Goal: Transaction & Acquisition: Purchase product/service

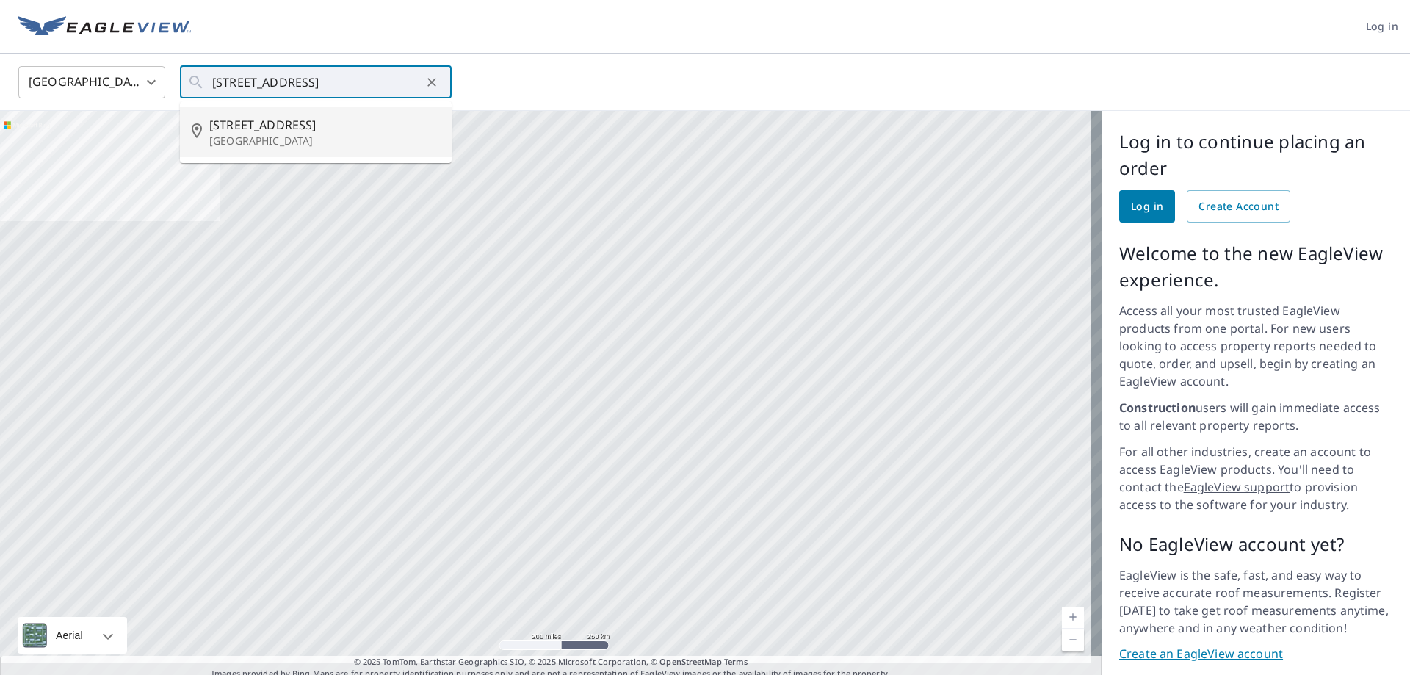
click at [267, 134] on p "[GEOGRAPHIC_DATA]" at bounding box center [324, 141] width 231 height 15
type input "[STREET_ADDRESS]"
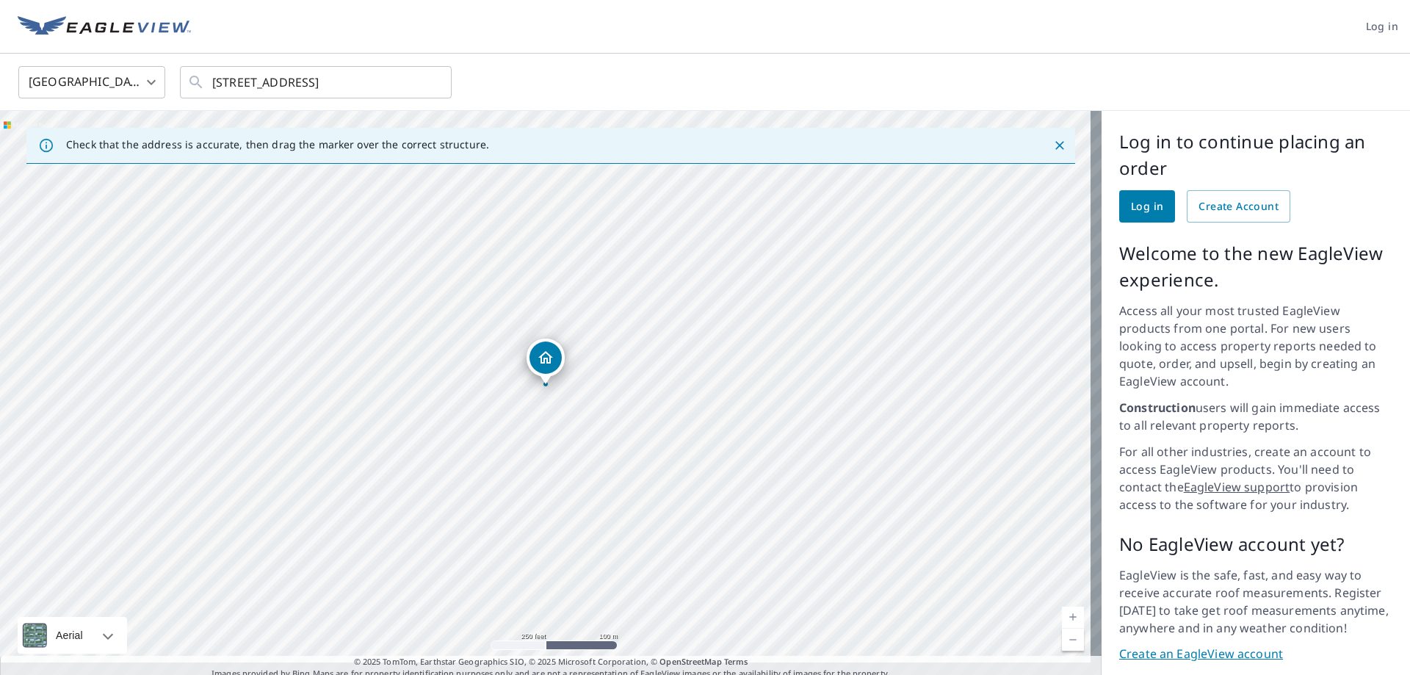
click at [1140, 214] on span "Log in" at bounding box center [1147, 207] width 32 height 18
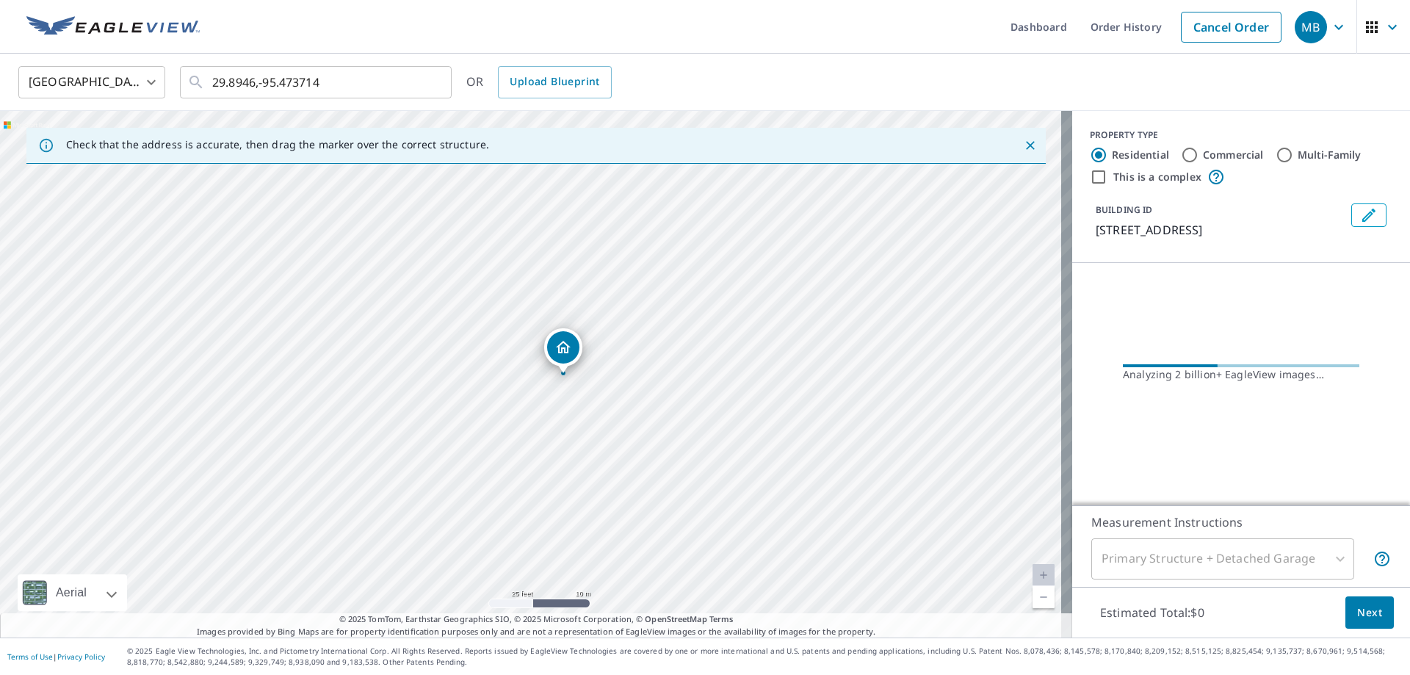
drag, startPoint x: 595, startPoint y: 397, endPoint x: 600, endPoint y: 389, distance: 9.0
click at [600, 389] on div "[STREET_ADDRESS]" at bounding box center [536, 374] width 1072 height 527
click at [1372, 620] on button "Next" at bounding box center [1369, 612] width 48 height 33
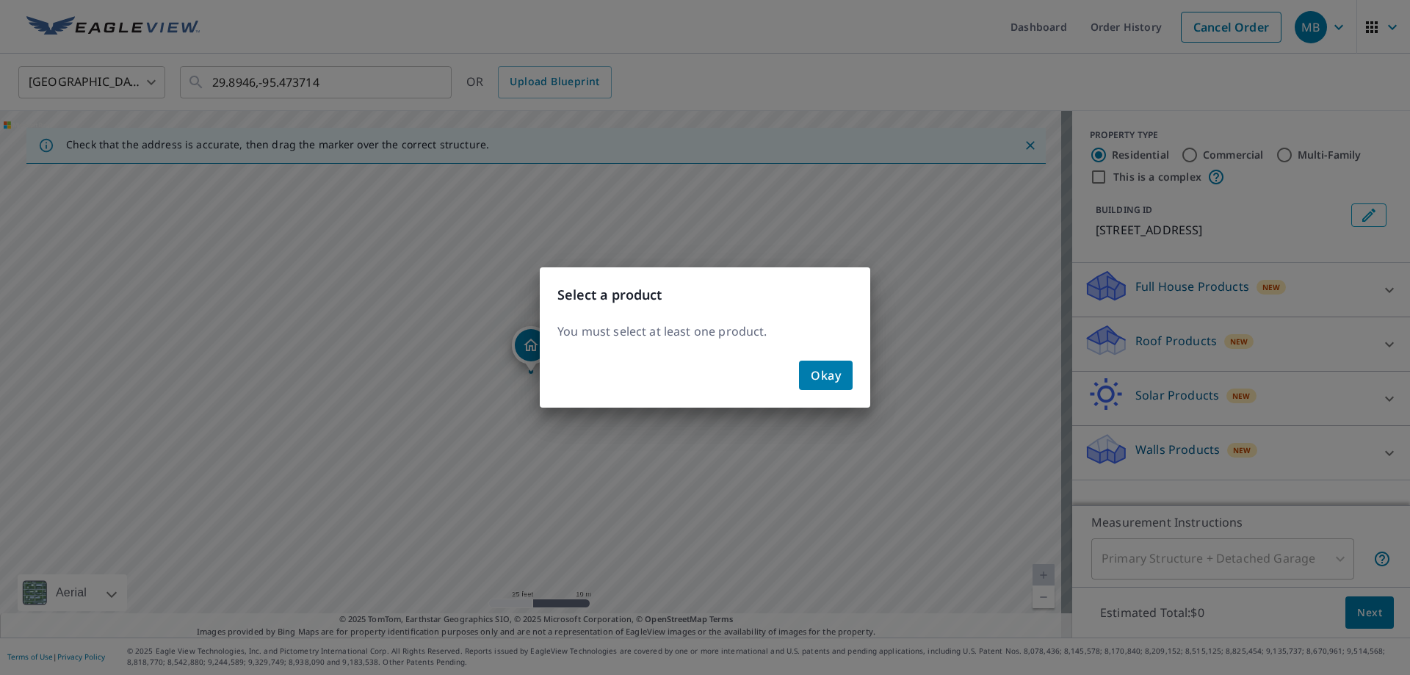
click at [811, 375] on span "Okay" at bounding box center [826, 375] width 30 height 21
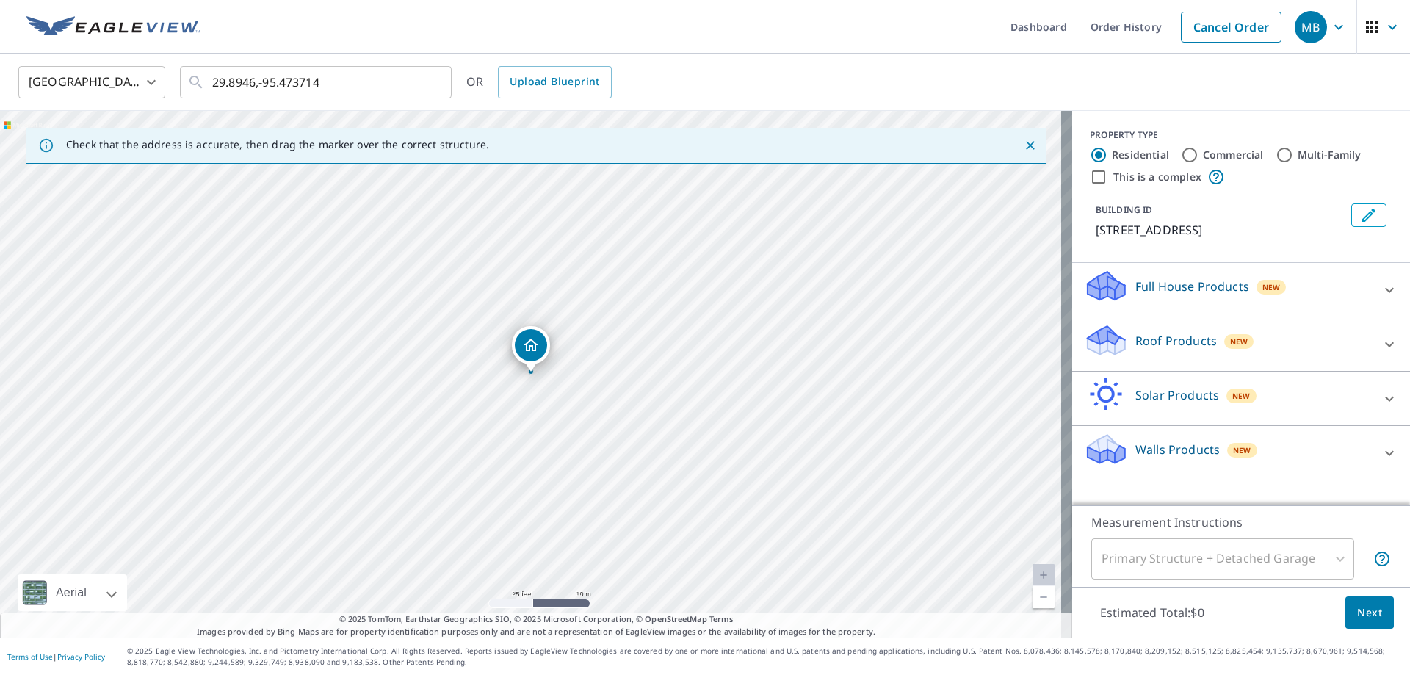
click at [1383, 353] on icon at bounding box center [1390, 345] width 18 height 18
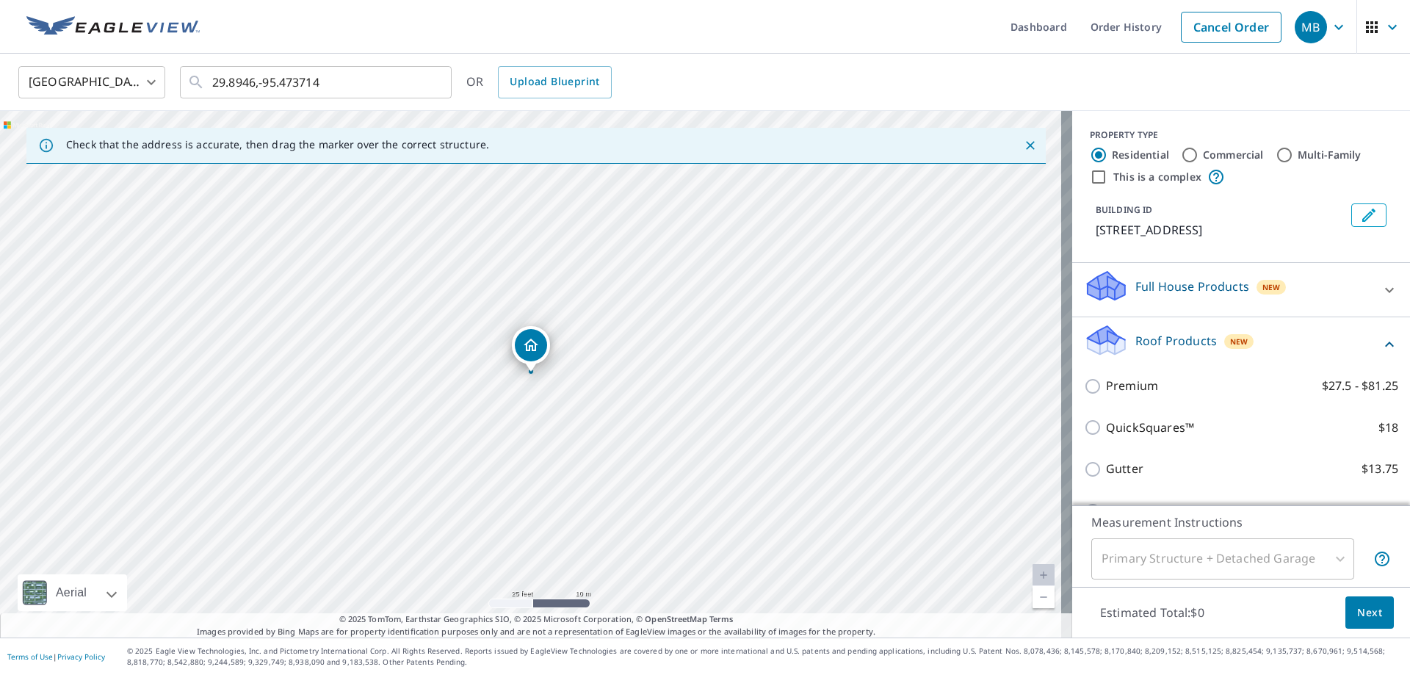
scroll to position [73, 0]
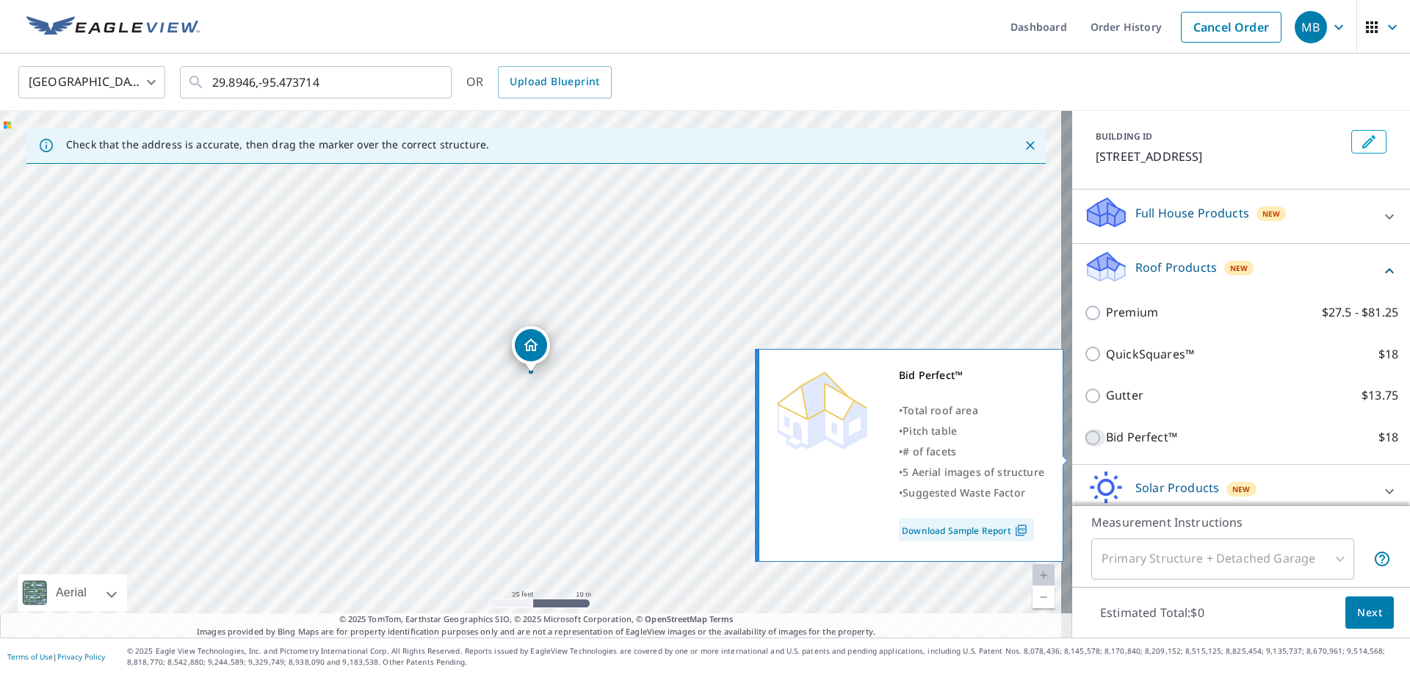
click at [1093, 446] on input "Bid Perfect™ $18" at bounding box center [1095, 438] width 22 height 18
checkbox input "true"
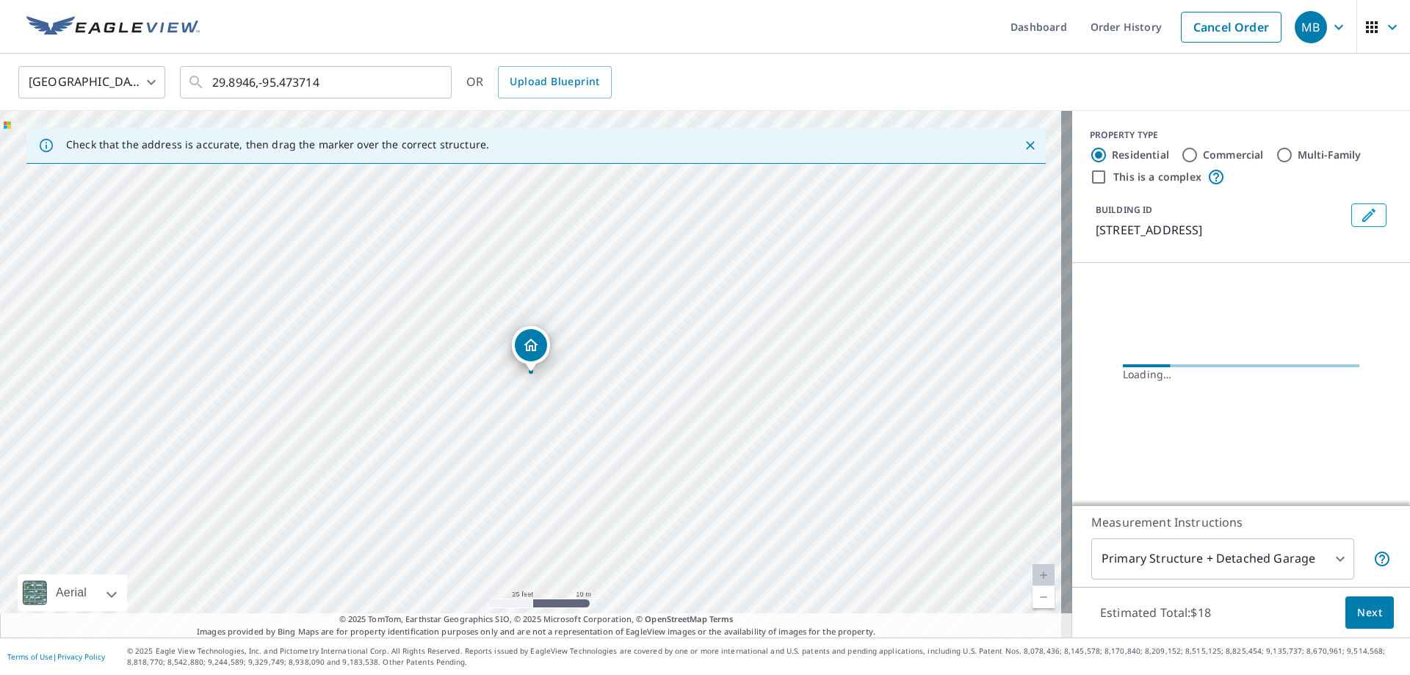
scroll to position [0, 0]
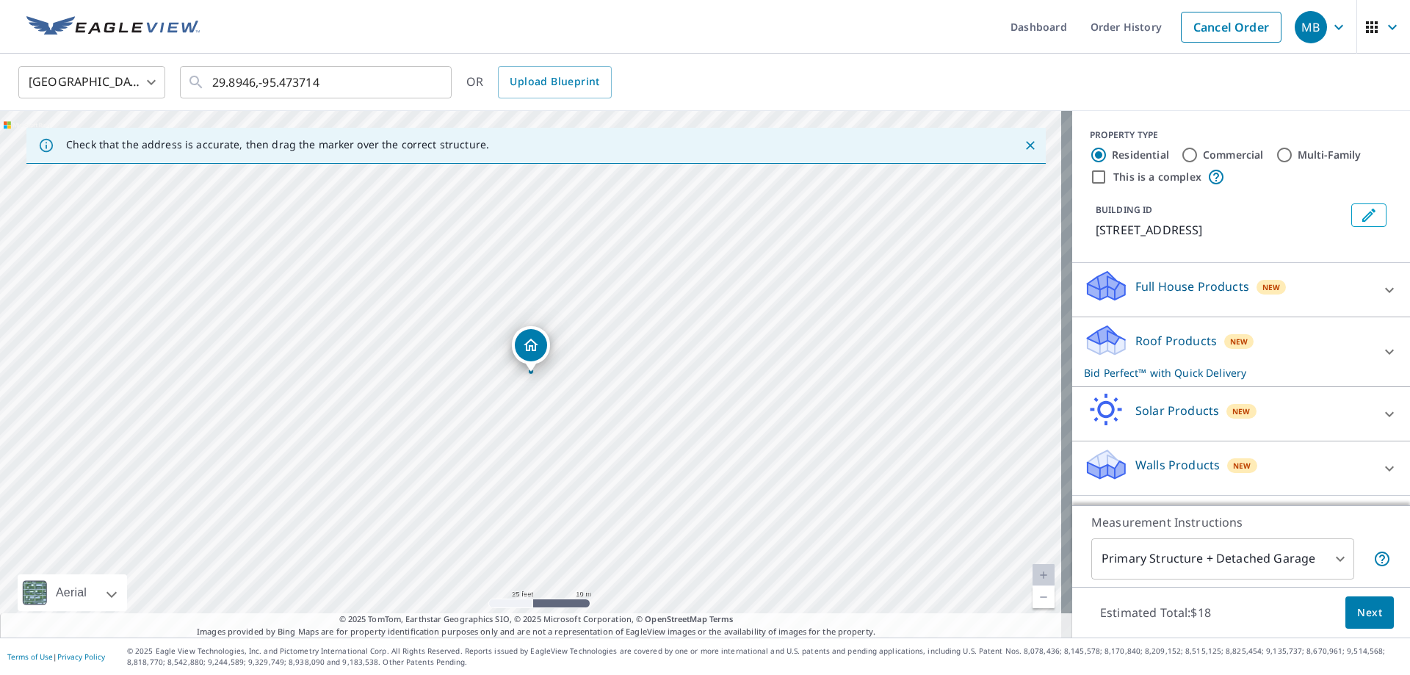
click at [1371, 607] on button "Next" at bounding box center [1369, 612] width 48 height 33
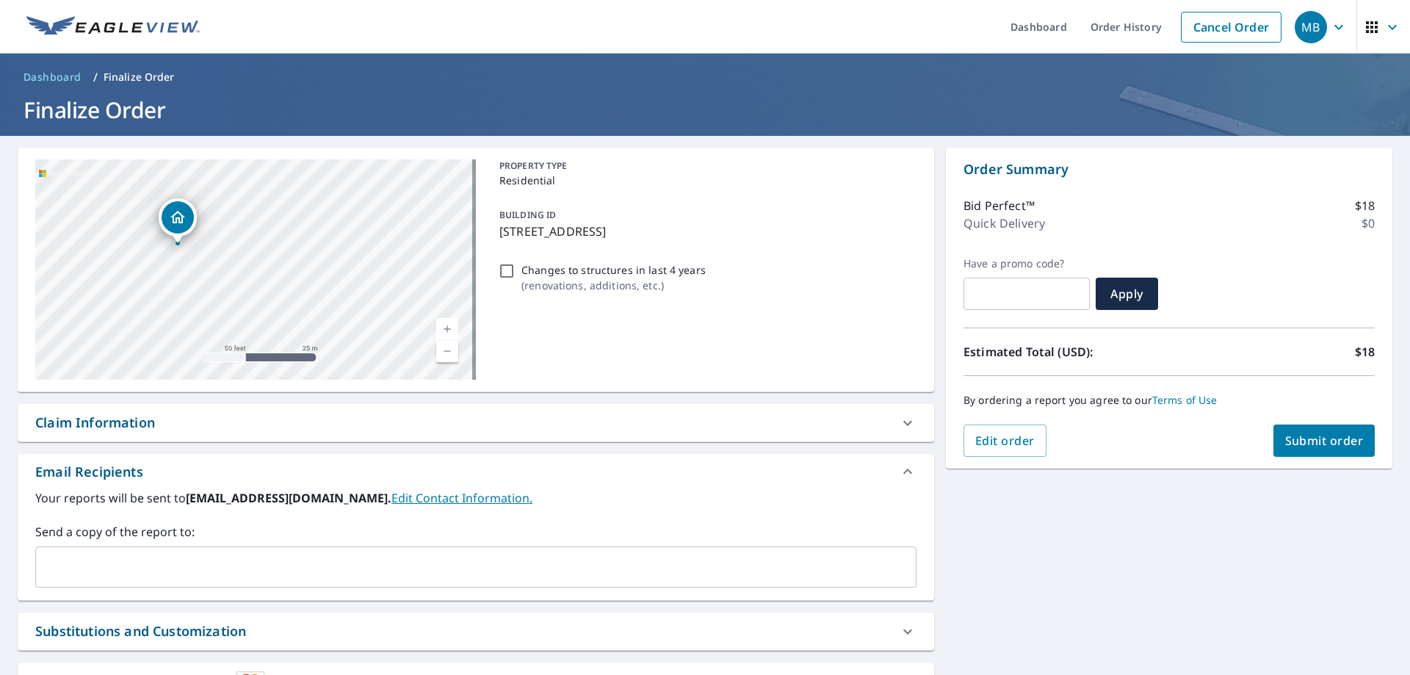
drag, startPoint x: 209, startPoint y: 251, endPoint x: 313, endPoint y: 267, distance: 104.8
click at [313, 267] on div "[STREET_ADDRESS]" at bounding box center [255, 269] width 441 height 220
click at [1339, 435] on span "Submit order" at bounding box center [1324, 441] width 79 height 16
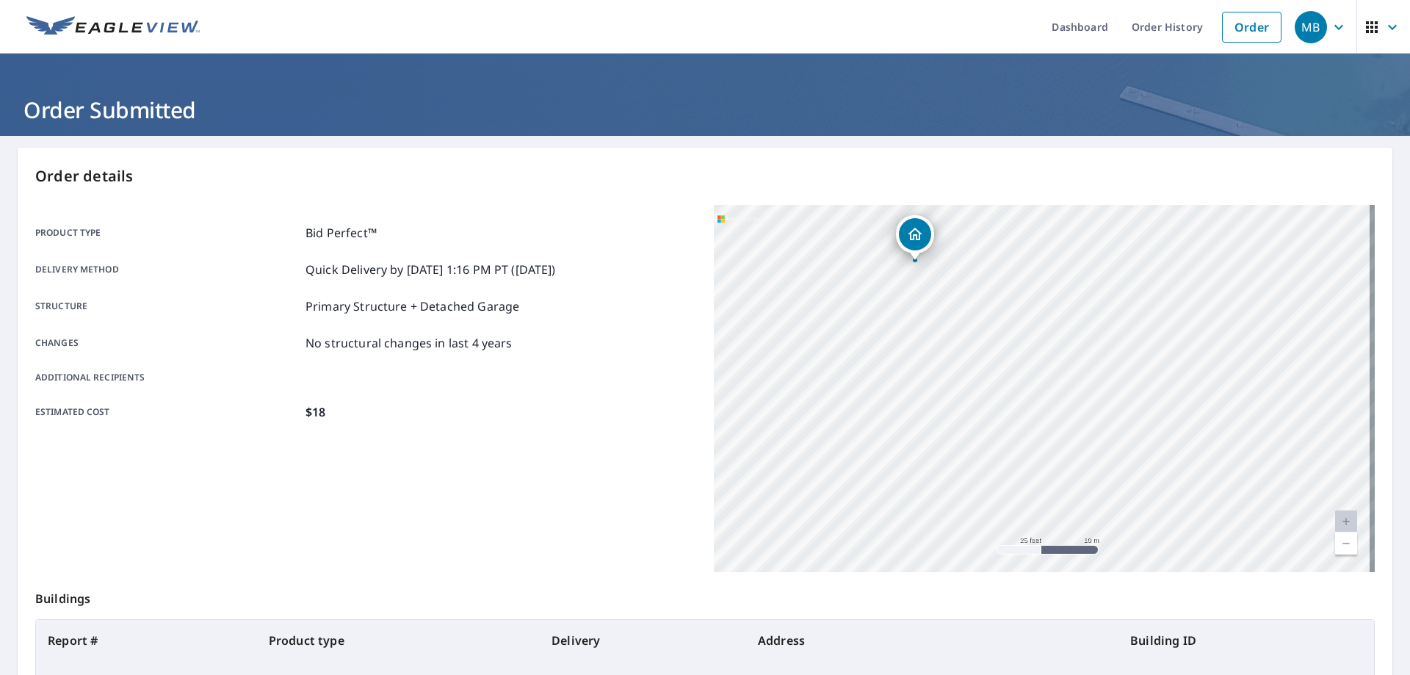
drag, startPoint x: 902, startPoint y: 333, endPoint x: 1086, endPoint y: 490, distance: 241.2
click at [1209, 674] on html "MB MB Dashboard Order History Order MB Order Submitted Order details Product ty…" at bounding box center [705, 337] width 1410 height 675
drag, startPoint x: 1164, startPoint y: 554, endPoint x: 1352, endPoint y: 703, distance: 239.9
click at [1352, 674] on html "MB MB Dashboard Order History Order MB Order Submitted Order details Product ty…" at bounding box center [705, 337] width 1410 height 675
click at [1237, 517] on div "[STREET_ADDRESS]" at bounding box center [1044, 388] width 661 height 367
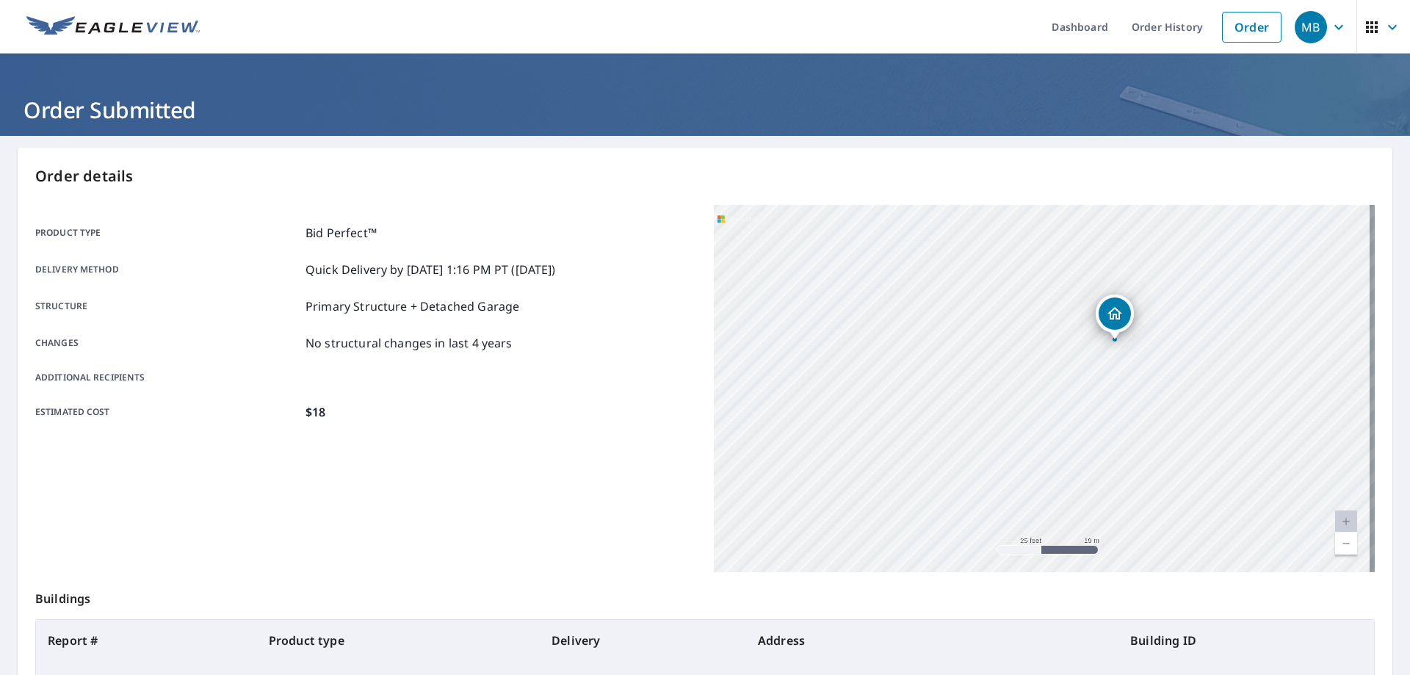
drag, startPoint x: 1009, startPoint y: 379, endPoint x: 997, endPoint y: 485, distance: 107.1
click at [997, 485] on div "[STREET_ADDRESS]" at bounding box center [1044, 388] width 661 height 367
click at [1074, 538] on div "[STREET_ADDRESS]" at bounding box center [1044, 388] width 661 height 367
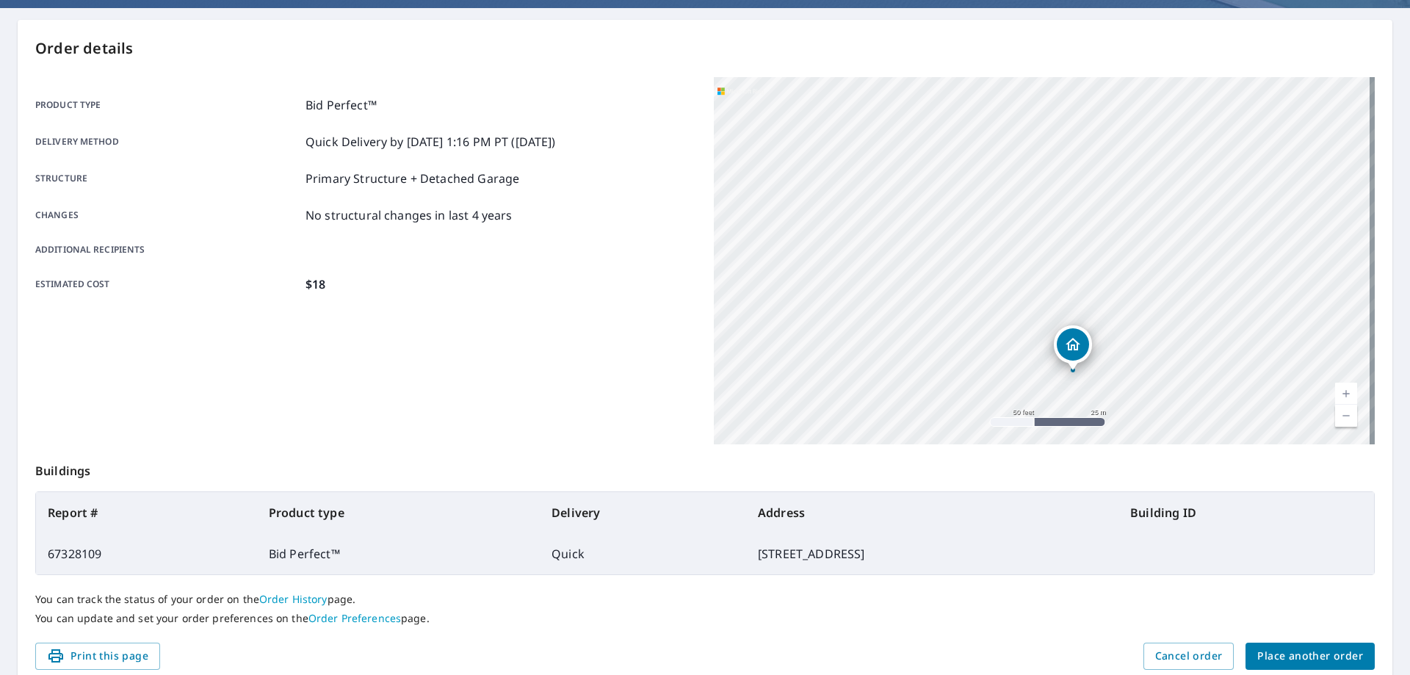
scroll to position [130, 0]
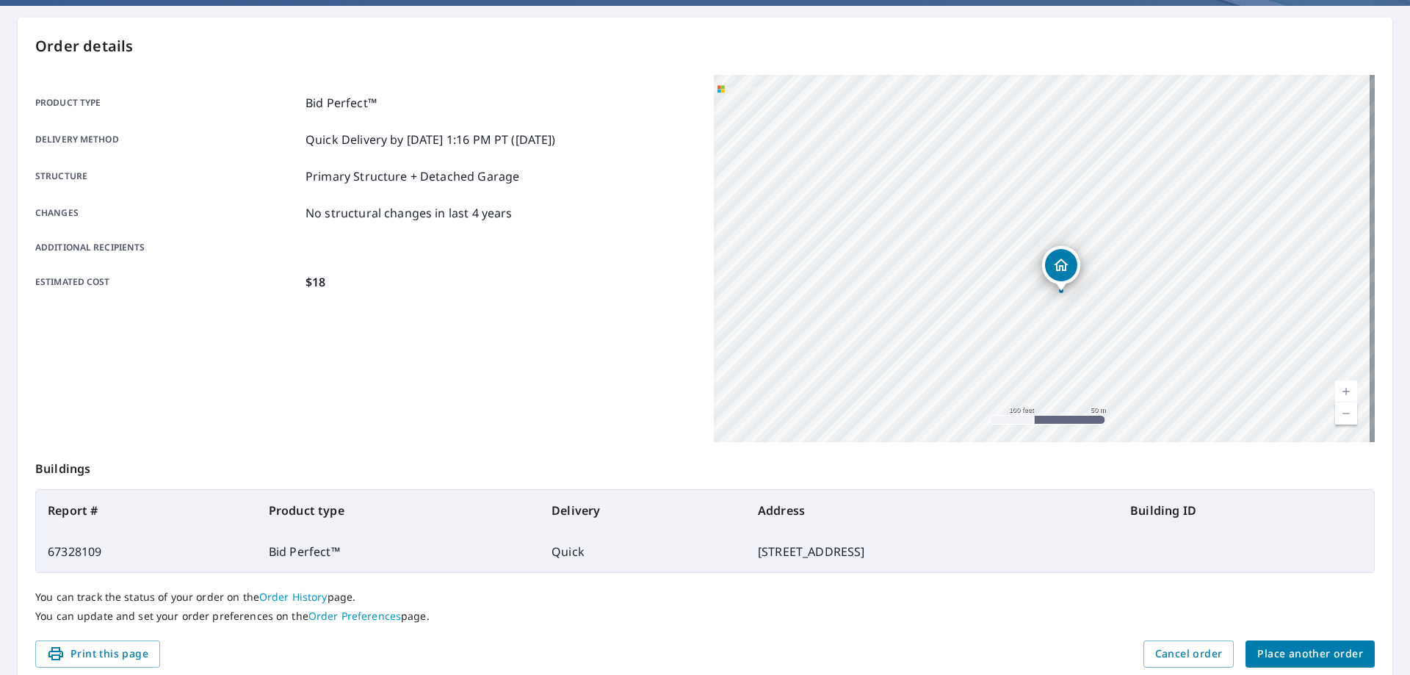
drag, startPoint x: 1096, startPoint y: 386, endPoint x: 1090, endPoint y: 287, distance: 99.3
click at [1090, 287] on div "[STREET_ADDRESS]" at bounding box center [1044, 258] width 661 height 367
drag, startPoint x: 921, startPoint y: 206, endPoint x: 1016, endPoint y: 438, distance: 250.6
click at [1016, 438] on div "[STREET_ADDRESS]" at bounding box center [1044, 258] width 661 height 367
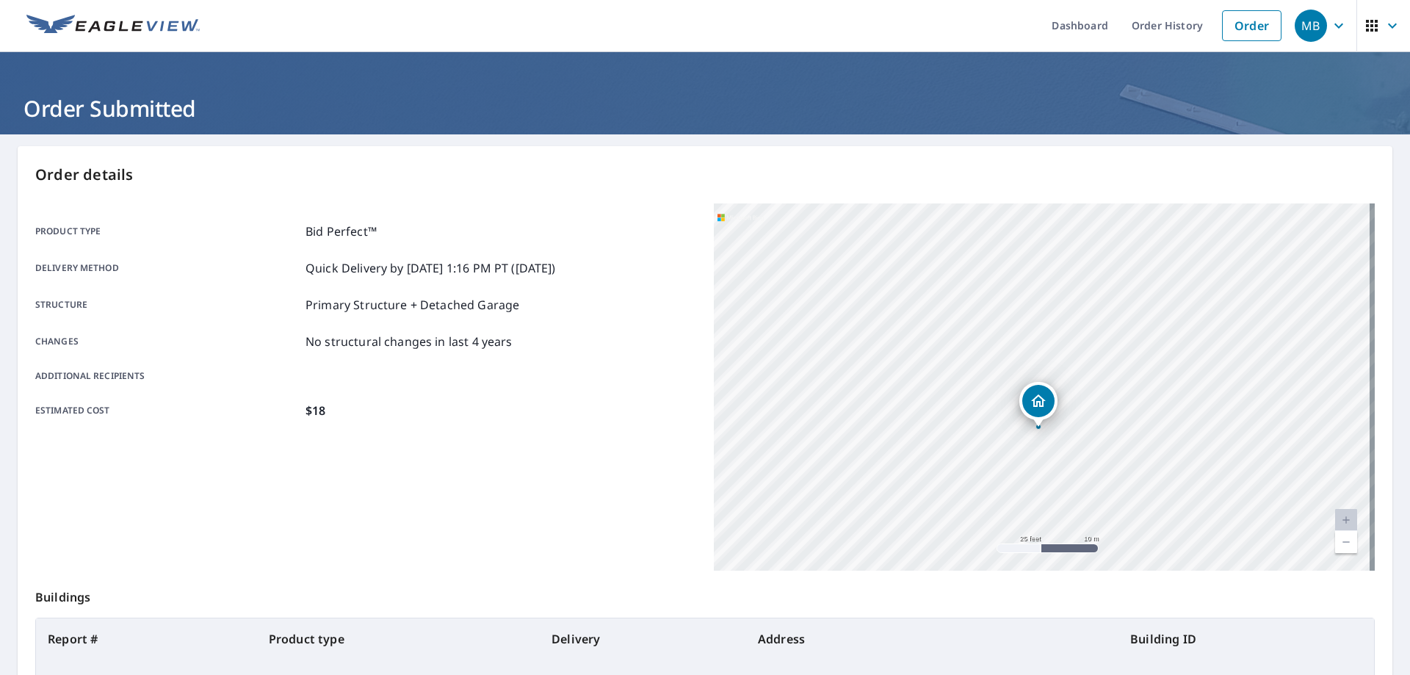
scroll to position [0, 0]
